Goal: Obtain resource: Download file/media

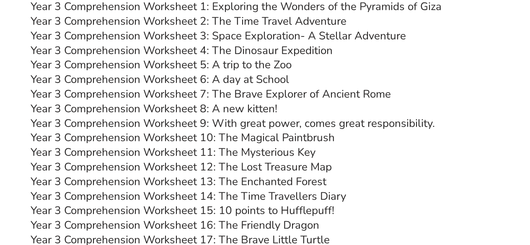
scroll to position [2803, 0]
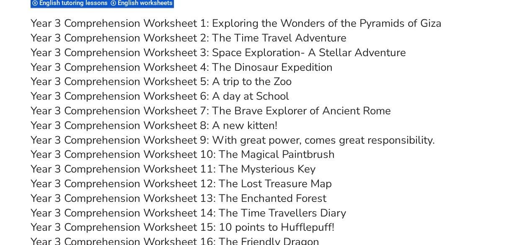
click at [232, 41] on link "Year 3 Comprehension Worksheet 2: The Time Travel Adventure" at bounding box center [189, 38] width 316 height 15
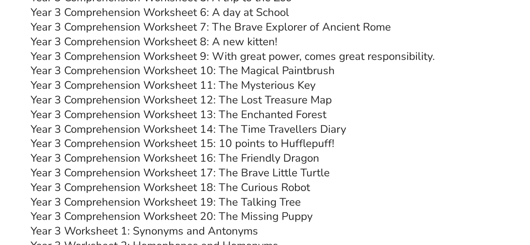
scroll to position [2942, 0]
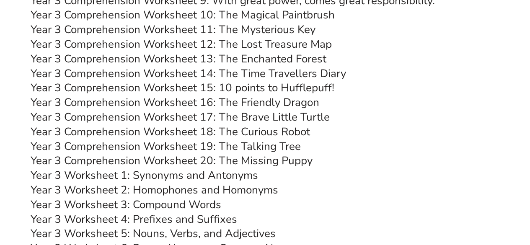
click at [261, 162] on link "Year 3 Comprehension Worksheet 20: The Missing Puppy" at bounding box center [172, 160] width 282 height 15
click at [240, 147] on link "Year 3 Comprehension Worksheet 19: The Talking Tree" at bounding box center [166, 146] width 270 height 15
click at [245, 129] on link "Year 3 Comprehension Worksheet 18: The Curious Robot" at bounding box center [170, 131] width 279 height 15
click at [275, 118] on link "Year 3 Comprehension Worksheet 17: The Brave Little Turtle" at bounding box center [180, 117] width 299 height 15
click at [162, 102] on link "Year 3 Comprehension Worksheet 16: The Friendly Dragon" at bounding box center [175, 102] width 289 height 15
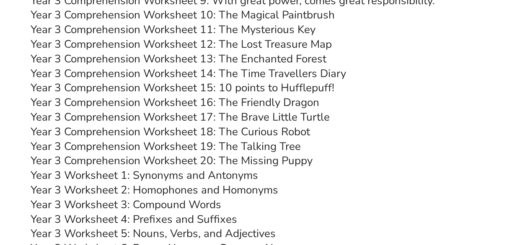
click at [248, 59] on link "Year 3 Comprehension Worksheet 13: The Enchanted Forest" at bounding box center [179, 59] width 296 height 15
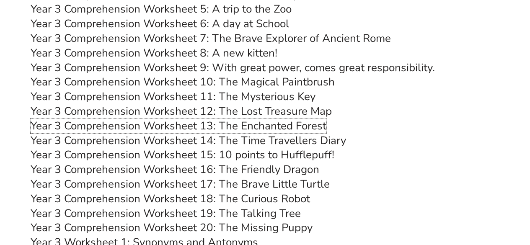
scroll to position [2858, 0]
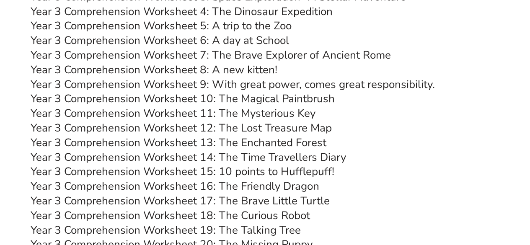
click at [158, 126] on link "Year 3 Comprehension Worksheet 12: The Lost Treasure Map" at bounding box center [181, 128] width 301 height 15
click at [233, 113] on link "Year 3 Comprehension Worksheet 11: The Mysterious Key" at bounding box center [173, 113] width 285 height 15
click at [233, 99] on link "Year 3 Comprehension Worksheet 10: The Magical Paintbrush" at bounding box center [183, 98] width 304 height 15
click at [209, 11] on link "Year 3 Comprehension Worksheet 4: The Dinosaur Expedition" at bounding box center [182, 11] width 302 height 15
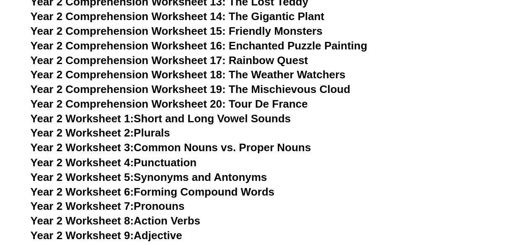
scroll to position [2211, 0]
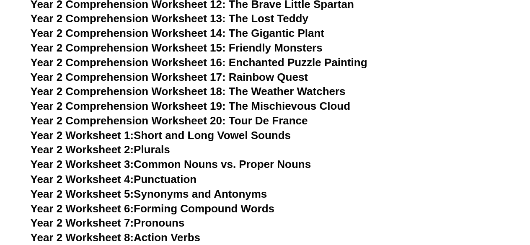
click at [204, 124] on span "Year 2 Comprehension Worksheet 20: Tour De France" at bounding box center [169, 120] width 277 height 13
click at [193, 75] on span "Year 2 Comprehension Worksheet 17: Rainbow Quest" at bounding box center [169, 77] width 277 height 13
click at [221, 90] on span "Year 2 Comprehension Worksheet 18: The Weather Watchers" at bounding box center [188, 91] width 315 height 13
